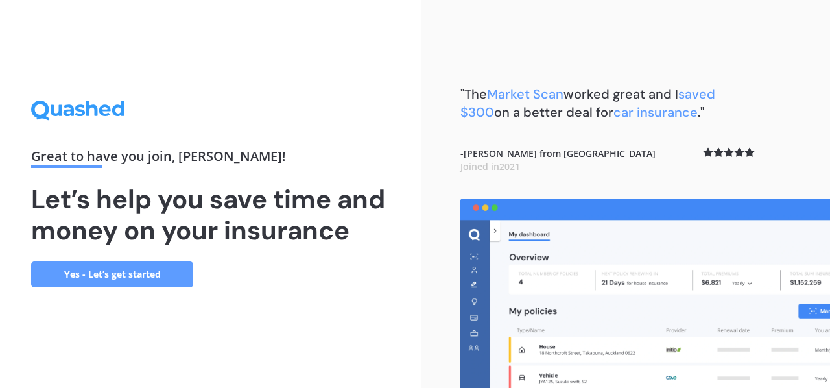
click at [158, 278] on link "Yes - Let’s get started" at bounding box center [112, 274] width 162 height 26
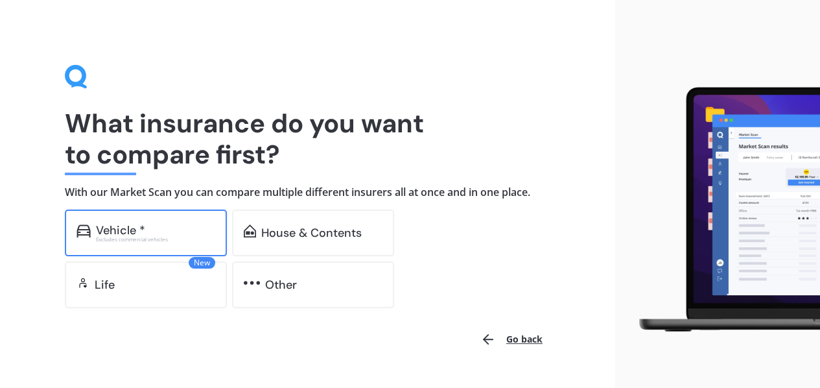
click at [142, 237] on div "Excludes commercial vehicles" at bounding box center [155, 239] width 119 height 5
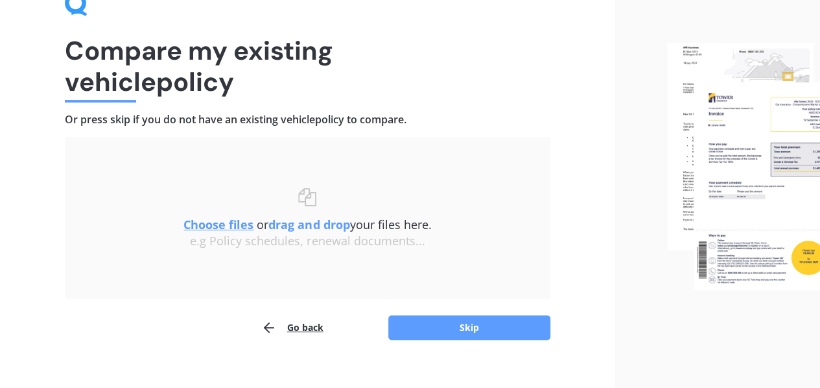
scroll to position [89, 0]
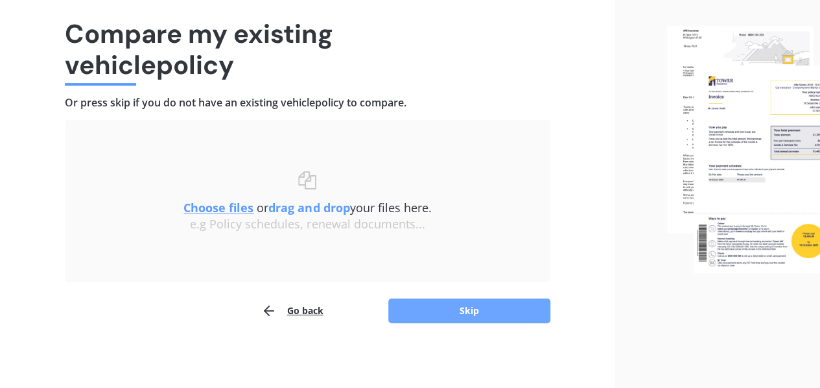
click at [451, 318] on button "Skip" at bounding box center [469, 310] width 162 height 25
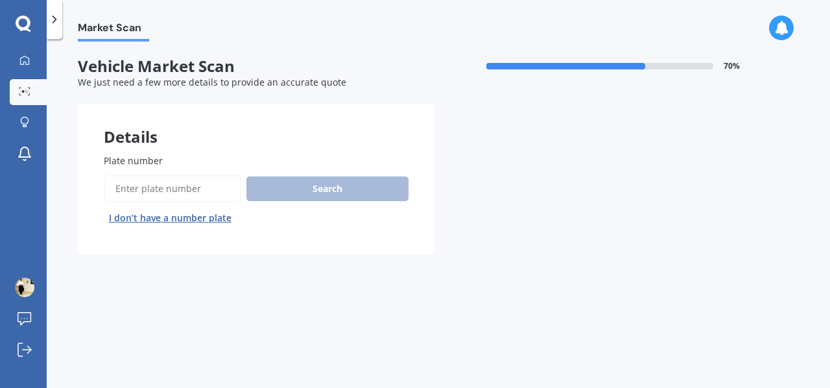
click at [161, 217] on button "I don’t have a number plate" at bounding box center [170, 217] width 133 height 21
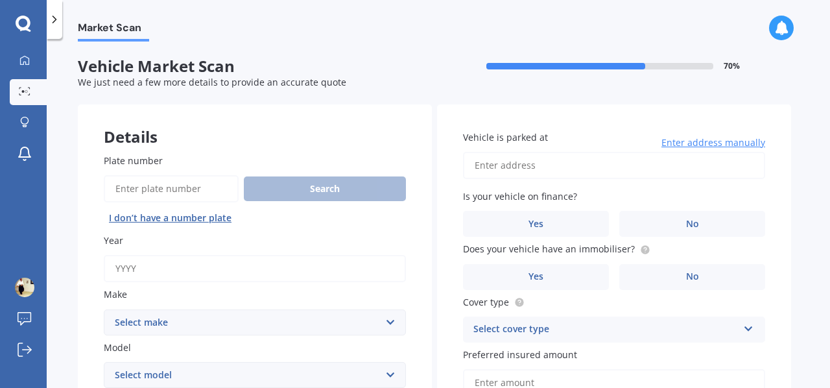
click at [165, 272] on input "Year" at bounding box center [255, 268] width 302 height 27
type input "2020"
click at [202, 324] on select "Select make AC ALFA ROMEO ASTON [PERSON_NAME] AUDI AUSTIN BEDFORD Bentley BMW B…" at bounding box center [255, 322] width 302 height 26
select select "NISSAN"
click at [104, 309] on select "Select make AC ALFA ROMEO ASTON [PERSON_NAME] AUDI AUSTIN BEDFORD Bentley BMW B…" at bounding box center [255, 322] width 302 height 26
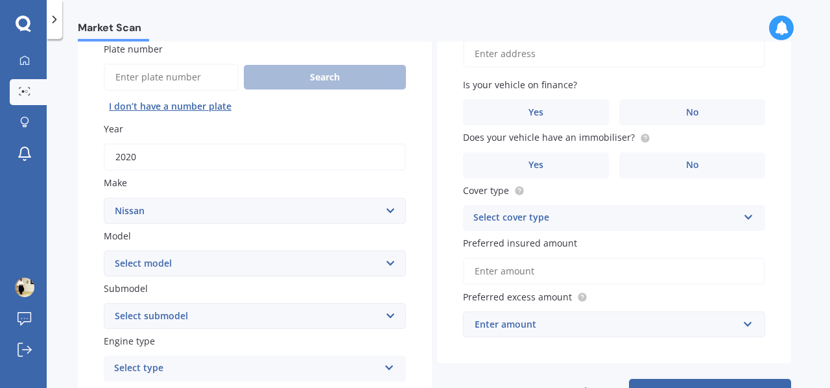
scroll to position [194, 0]
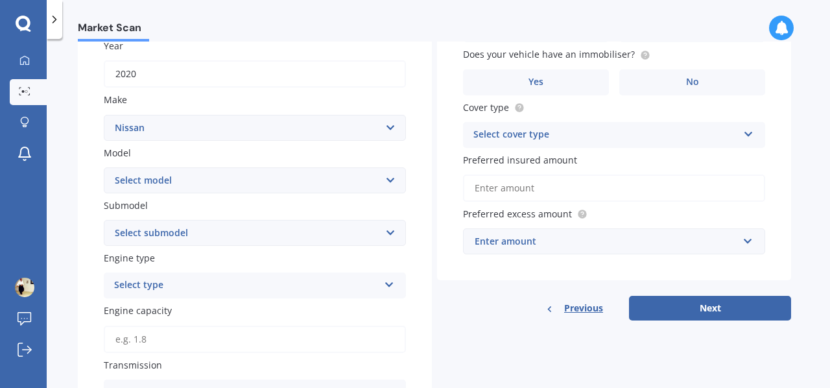
click at [174, 183] on select "Select model 1200 180SX 200SX 300ZX 350Z 370Z Ad Altima ARIYA Atlas Avenir Basa…" at bounding box center [255, 180] width 302 height 26
click at [439, 22] on div "Market Scan" at bounding box center [438, 20] width 783 height 41
click at [174, 181] on select "Select model 1200 180SX 200SX 300ZX 350Z 370Z Ad Altima ARIYA Atlas Avenir Basa…" at bounding box center [255, 180] width 302 height 26
select select "NV100"
click at [104, 168] on select "Select model 1200 180SX 200SX 300ZX 350Z 370Z Ad Altima ARIYA Atlas Avenir Basa…" at bounding box center [255, 180] width 302 height 26
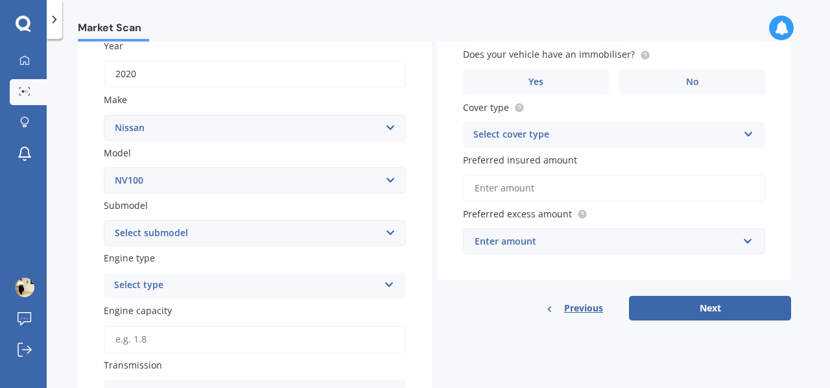
click at [187, 235] on select "Select submodel Clipper Clipper Turbo" at bounding box center [255, 233] width 302 height 26
click at [184, 226] on select "Select submodel Clipper Clipper Turbo" at bounding box center [255, 233] width 302 height 26
click at [189, 285] on div "Select type" at bounding box center [246, 285] width 264 height 16
click at [189, 285] on div "Petrol" at bounding box center [246, 285] width 264 height 16
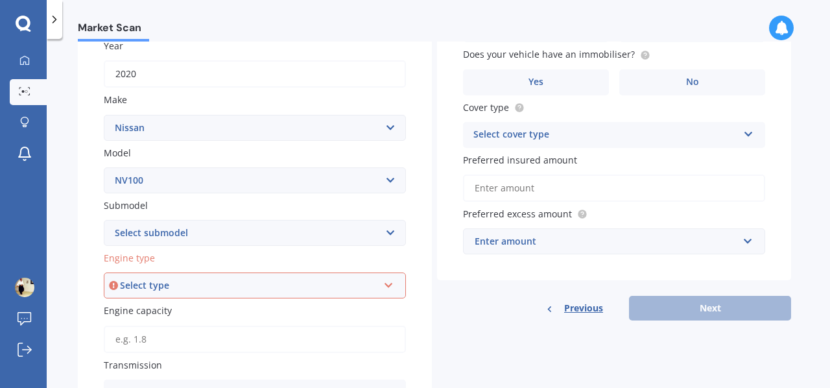
click at [189, 285] on div "Select type" at bounding box center [249, 285] width 258 height 14
click at [141, 189] on div "Petrol" at bounding box center [254, 190] width 299 height 23
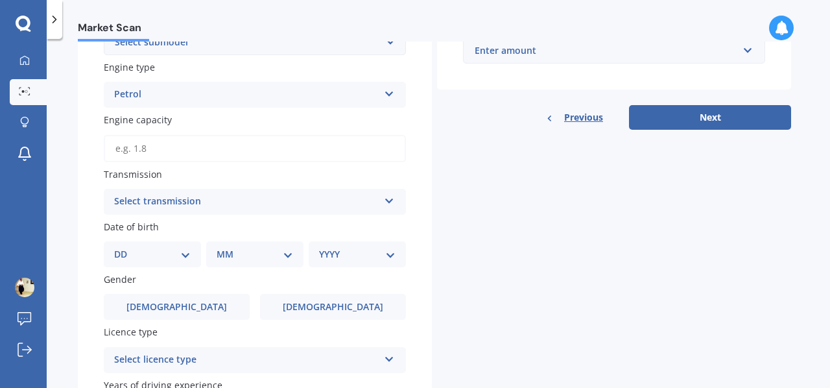
scroll to position [389, 0]
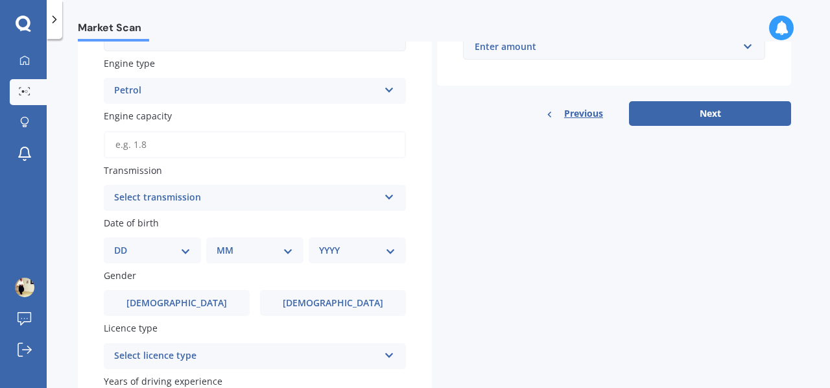
click at [176, 143] on input "Engine capacity" at bounding box center [255, 144] width 302 height 27
type input "1.6"
click at [205, 198] on div "Select transmission" at bounding box center [246, 198] width 264 height 16
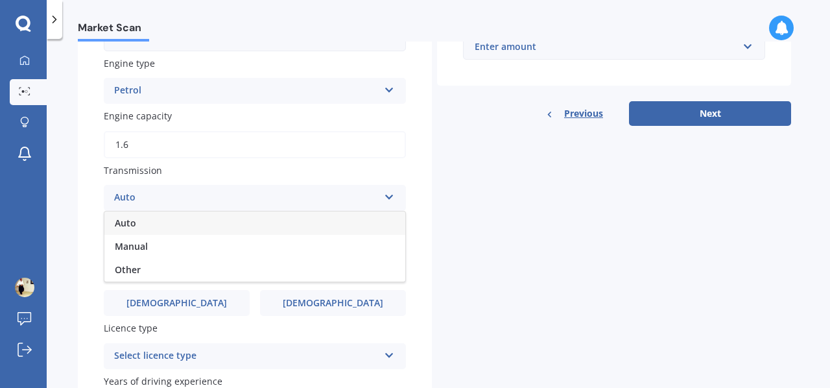
click at [159, 223] on div "Auto" at bounding box center [254, 222] width 301 height 23
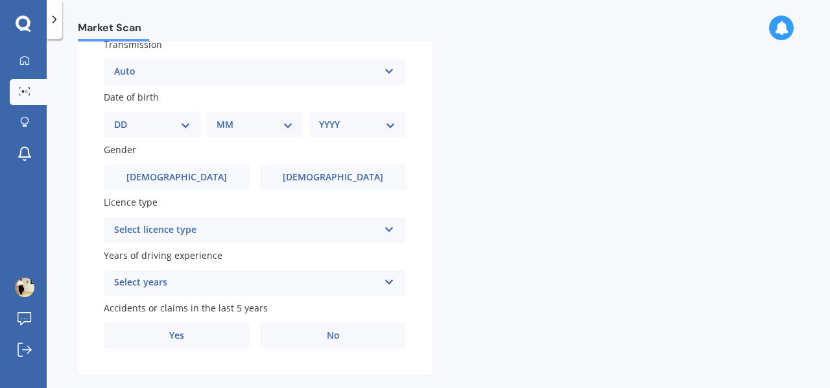
scroll to position [519, 0]
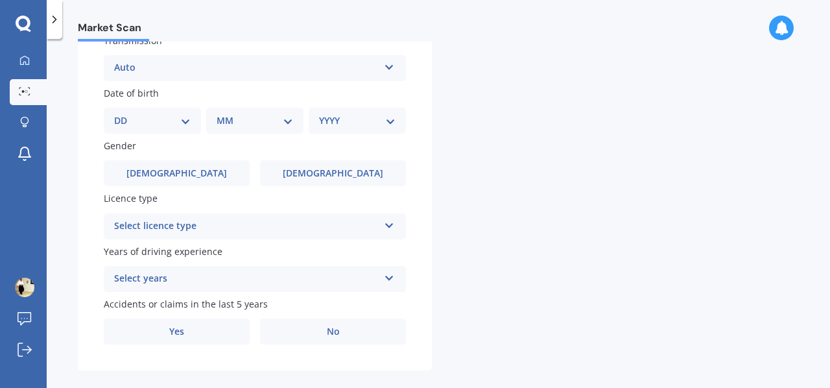
click at [182, 126] on select "DD 01 02 03 04 05 06 07 08 09 10 11 12 13 14 15 16 17 18 19 20 21 22 23 24 25 2…" at bounding box center [152, 120] width 76 height 14
select select "18"
click at [124, 115] on select "DD 01 02 03 04 05 06 07 08 09 10 11 12 13 14 15 16 17 18 19 20 21 22 23 24 25 2…" at bounding box center [152, 120] width 76 height 14
click at [249, 124] on select "MM 01 02 03 04 05 06 07 08 09 10 11 12" at bounding box center [257, 120] width 71 height 14
select select "01"
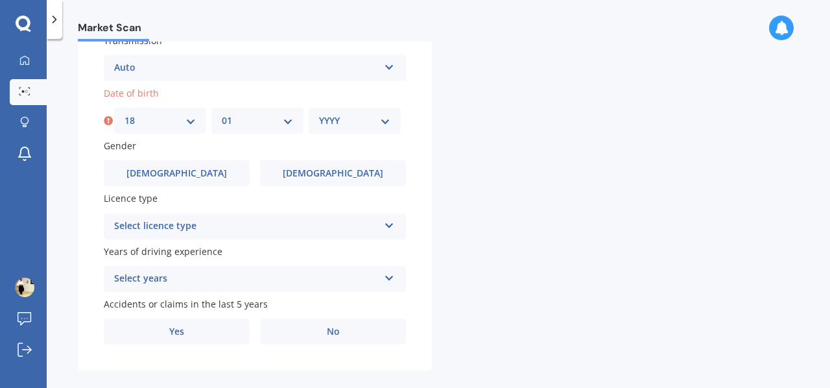
click at [222, 115] on select "MM 01 02 03 04 05 06 07 08 09 10 11 12" at bounding box center [257, 120] width 71 height 14
click at [318, 121] on div "YYYY 2025 2024 2023 2022 2021 2020 2019 2018 2017 2016 2015 2014 2013 2012 2011…" at bounding box center [355, 121] width 92 height 26
click at [329, 124] on select "YYYY 2025 2024 2023 2022 2021 2020 2019 2018 2017 2016 2015 2014 2013 2012 2011…" at bounding box center [354, 120] width 71 height 14
select select "1966"
click at [319, 115] on select "YYYY 2025 2024 2023 2022 2021 2020 2019 2018 2017 2016 2015 2014 2013 2012 2011…" at bounding box center [354, 120] width 71 height 14
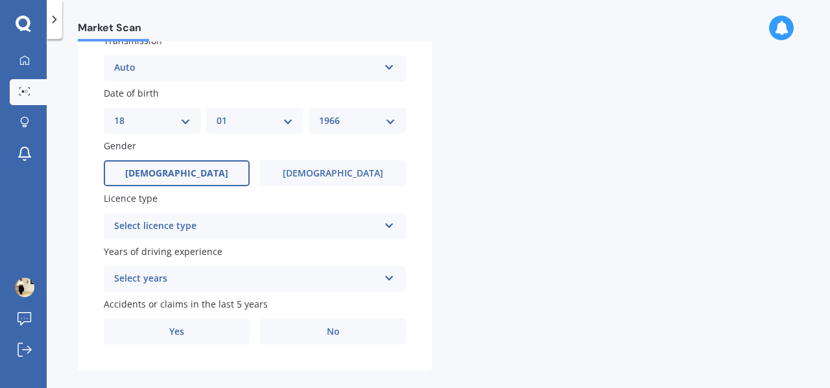
click at [218, 174] on label "[DEMOGRAPHIC_DATA]" at bounding box center [177, 173] width 146 height 26
click at [0, 0] on input "[DEMOGRAPHIC_DATA]" at bounding box center [0, 0] width 0 height 0
click at [290, 225] on div "Select licence type" at bounding box center [246, 226] width 264 height 16
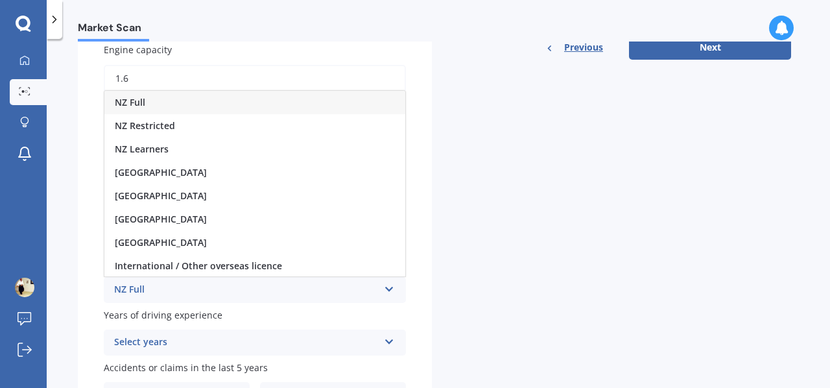
scroll to position [454, 0]
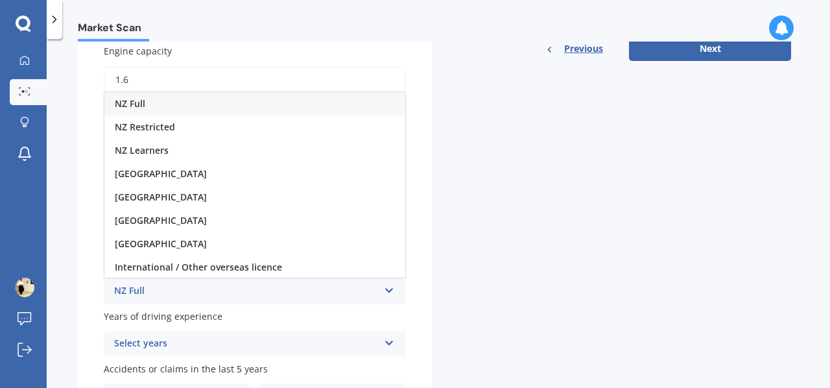
click at [135, 106] on span "NZ Full" at bounding box center [130, 103] width 30 height 12
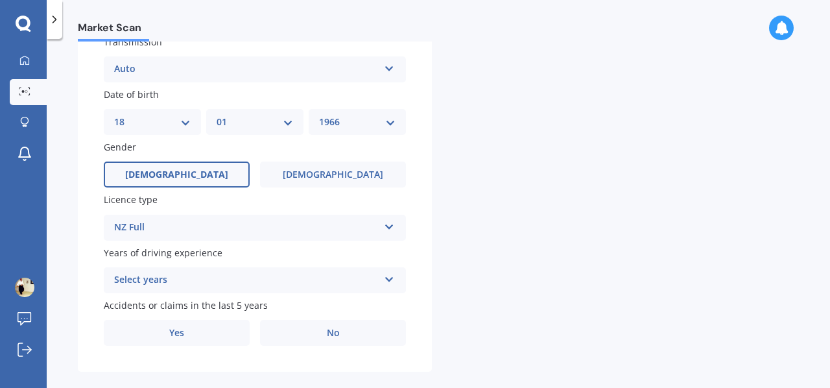
scroll to position [519, 0]
click at [300, 279] on div "Select years" at bounding box center [246, 279] width 264 height 16
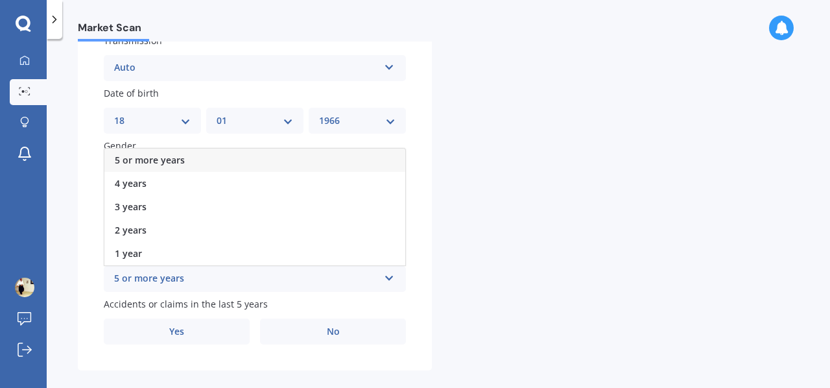
click at [167, 161] on span "5 or more years" at bounding box center [150, 160] width 70 height 12
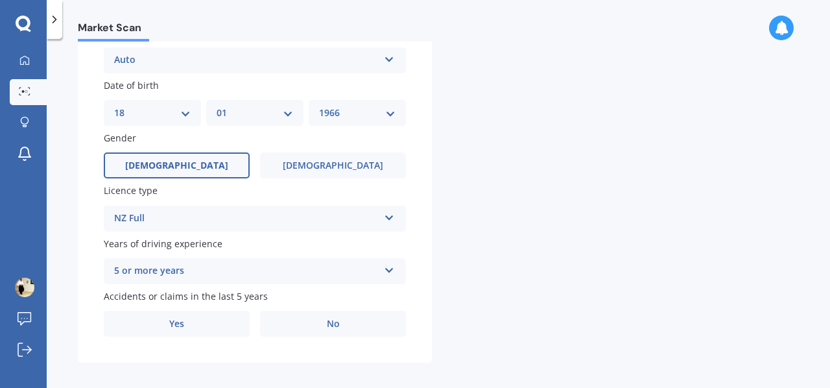
scroll to position [537, 0]
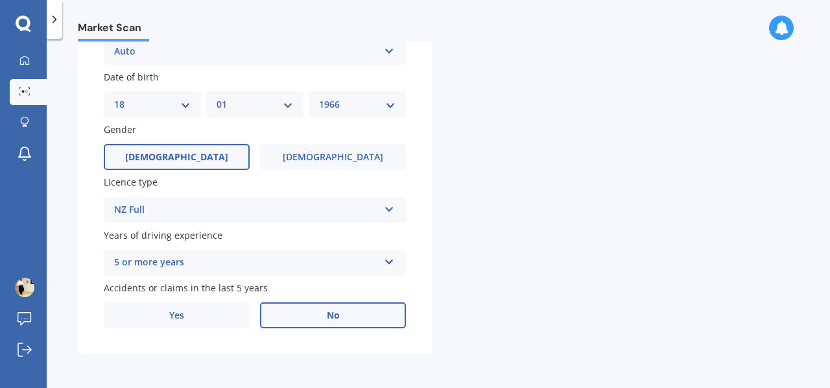
click at [322, 319] on label "No" at bounding box center [333, 315] width 146 height 26
click at [0, 0] on input "No" at bounding box center [0, 0] width 0 height 0
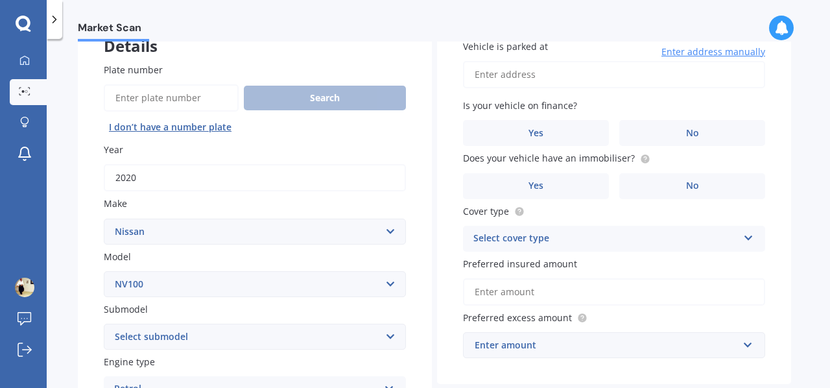
scroll to position [19, 0]
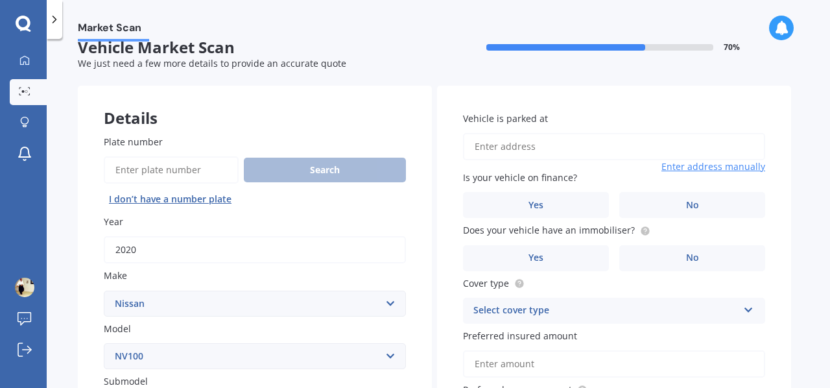
click at [502, 145] on input "Vehicle is parked at" at bounding box center [614, 146] width 302 height 27
type input "[STREET_ADDRESS]"
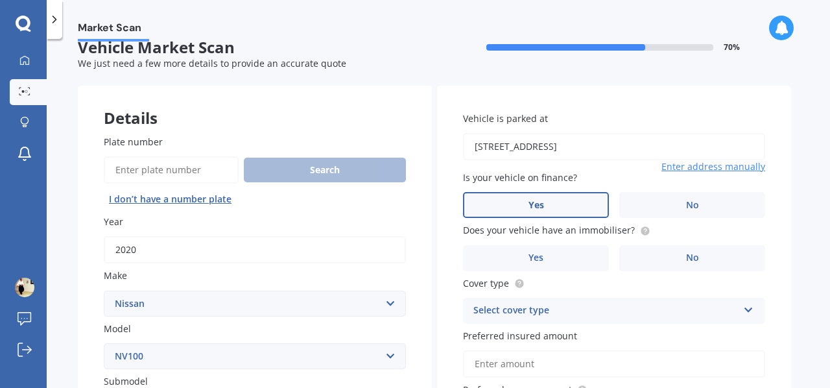
click at [564, 205] on label "Yes" at bounding box center [536, 205] width 146 height 26
click at [0, 0] on input "Yes" at bounding box center [0, 0] width 0 height 0
click at [675, 251] on label "No" at bounding box center [692, 258] width 146 height 26
click at [0, 0] on input "No" at bounding box center [0, 0] width 0 height 0
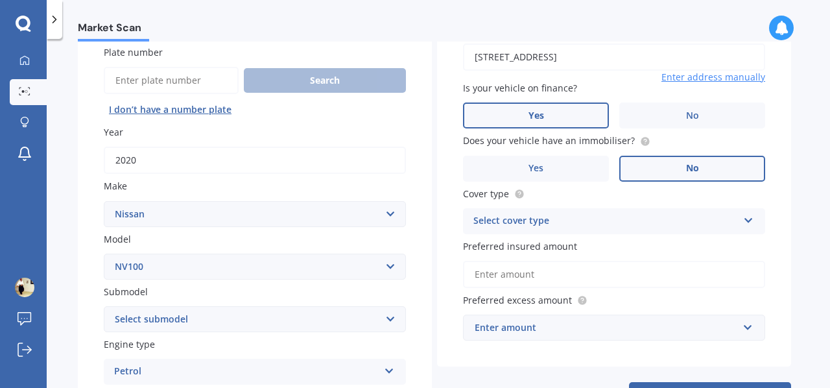
scroll to position [148, 0]
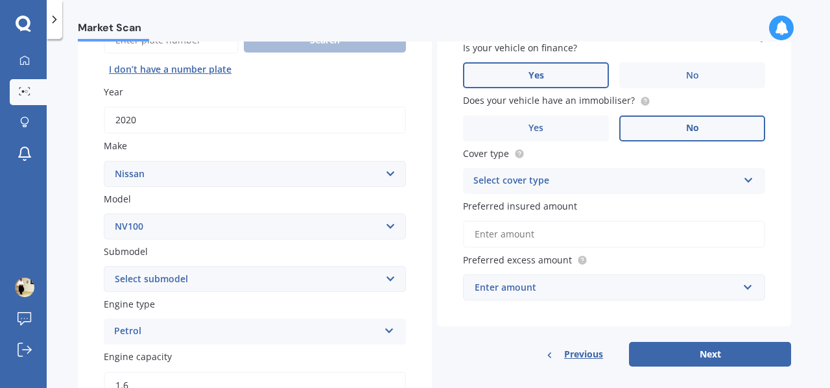
click at [585, 184] on div "Select cover type" at bounding box center [605, 181] width 264 height 16
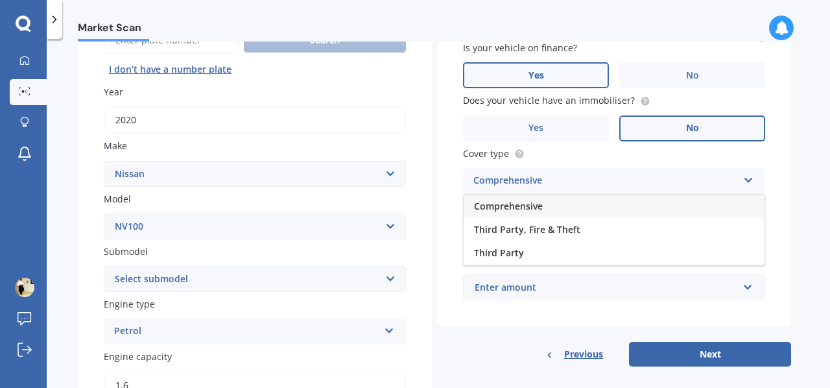
click at [526, 204] on span "Comprehensive" at bounding box center [508, 206] width 69 height 12
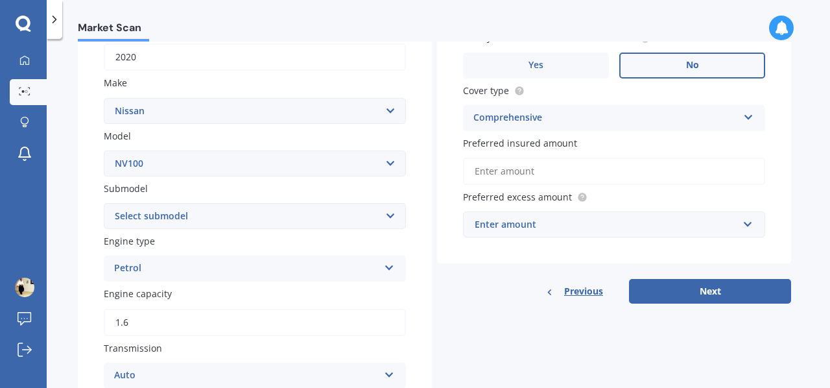
scroll to position [213, 0]
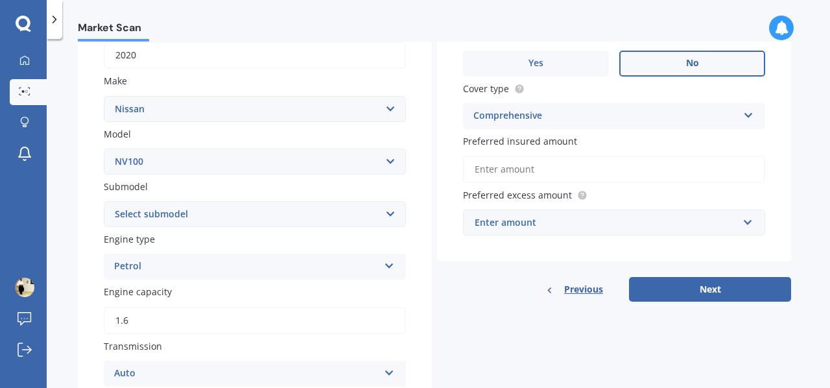
click at [592, 225] on div "Enter amount" at bounding box center [606, 222] width 263 height 14
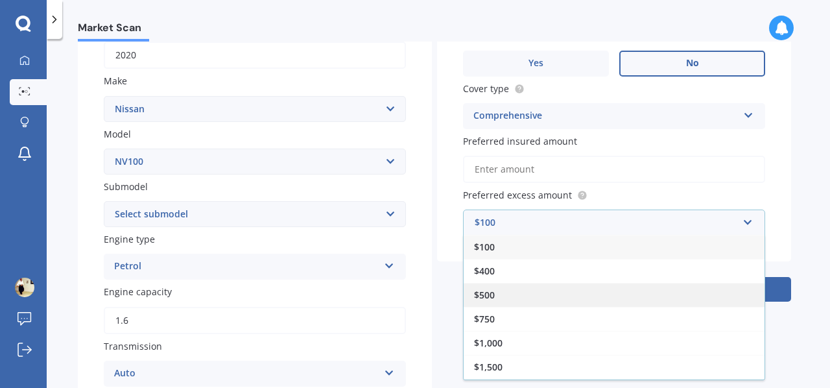
click at [495, 295] on div "$500" at bounding box center [613, 295] width 301 height 24
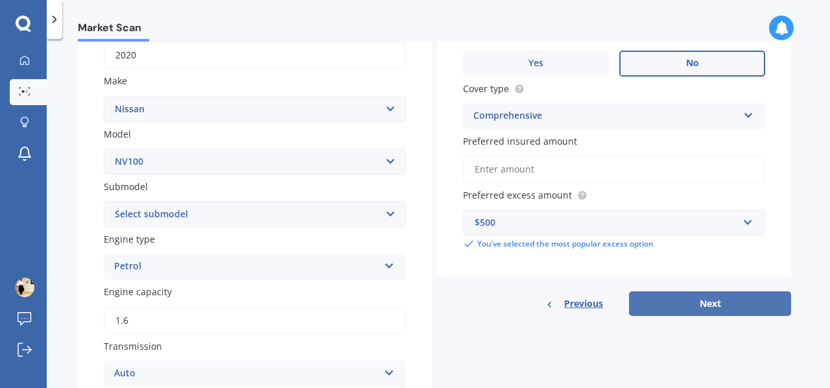
click at [660, 304] on button "Next" at bounding box center [710, 303] width 162 height 25
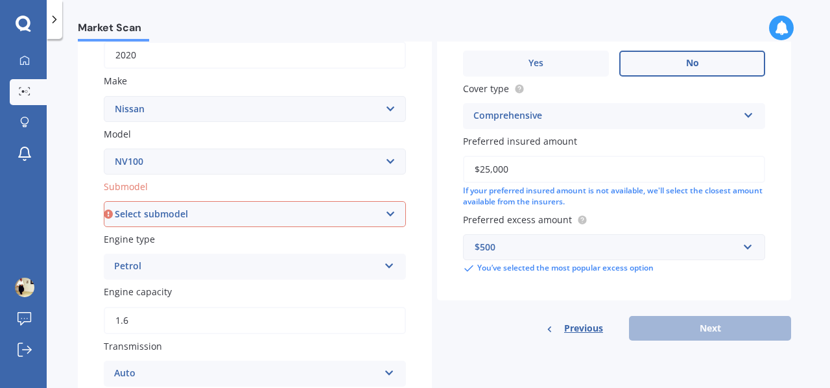
type input "$25,000"
click at [697, 331] on div "Previous Next" at bounding box center [614, 328] width 354 height 25
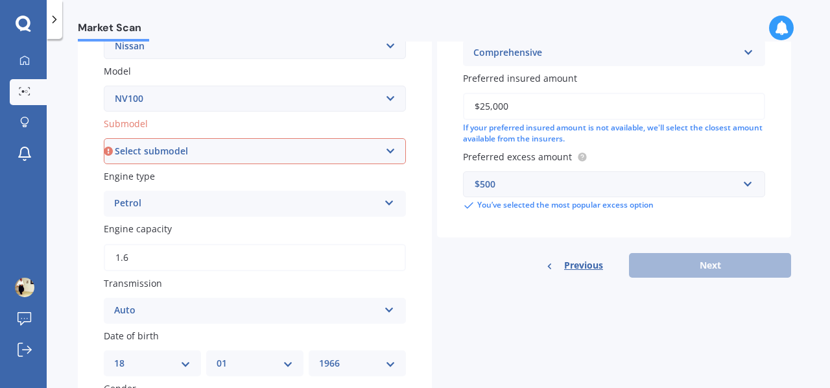
scroll to position [278, 0]
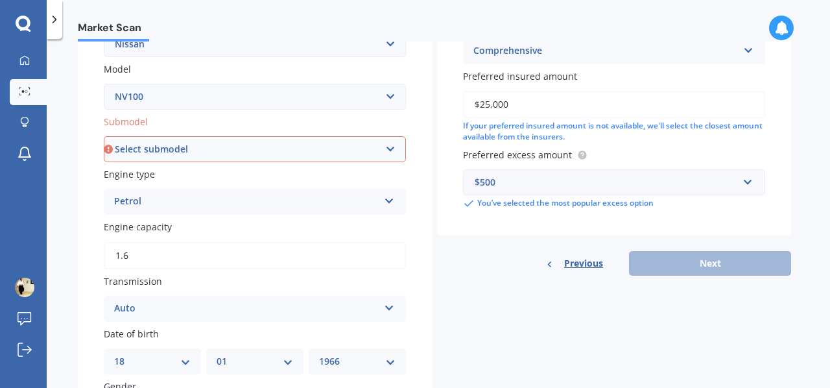
click at [255, 154] on select "Select submodel Clipper Clipper Turbo" at bounding box center [255, 149] width 302 height 26
select select "CLIPPER"
click at [104, 137] on select "Select submodel Clipper Clipper Turbo" at bounding box center [255, 149] width 302 height 26
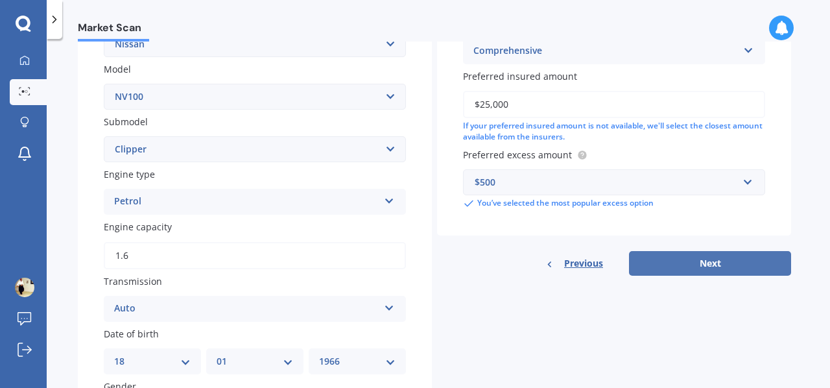
click at [688, 264] on button "Next" at bounding box center [710, 263] width 162 height 25
select select "18"
select select "01"
select select "1966"
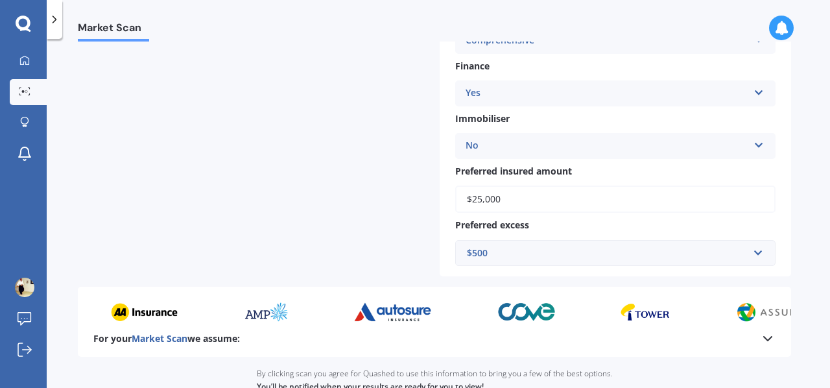
scroll to position [547, 0]
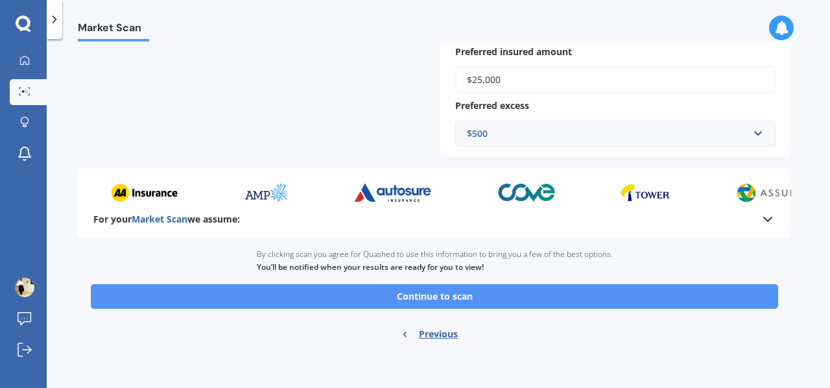
click at [460, 299] on button "Continue to scan" at bounding box center [434, 296] width 687 height 25
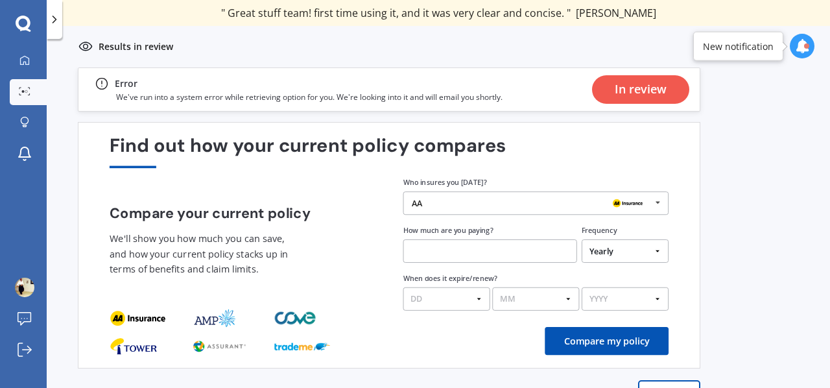
click at [674, 381] on button "Next" at bounding box center [669, 393] width 62 height 26
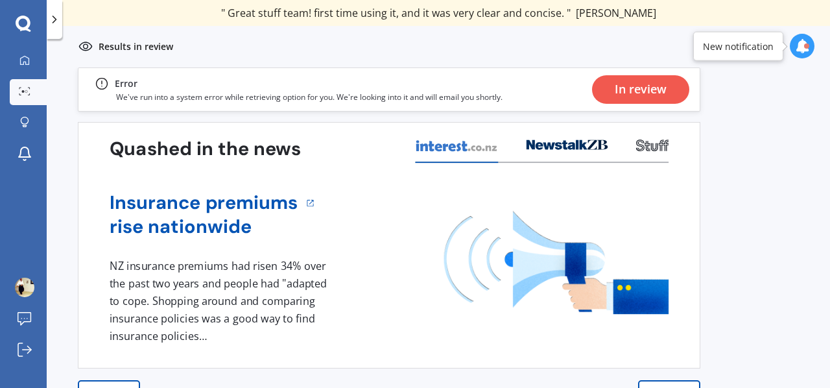
click at [646, 91] on div "In review" at bounding box center [641, 89] width 52 height 29
